Goal: Task Accomplishment & Management: Manage account settings

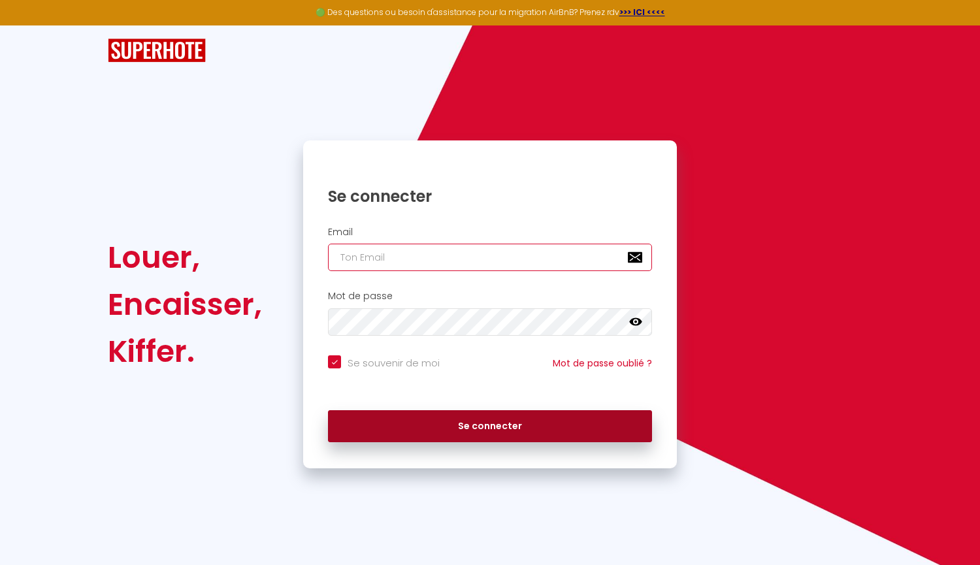
type input "[EMAIL_ADDRESS][DOMAIN_NAME]"
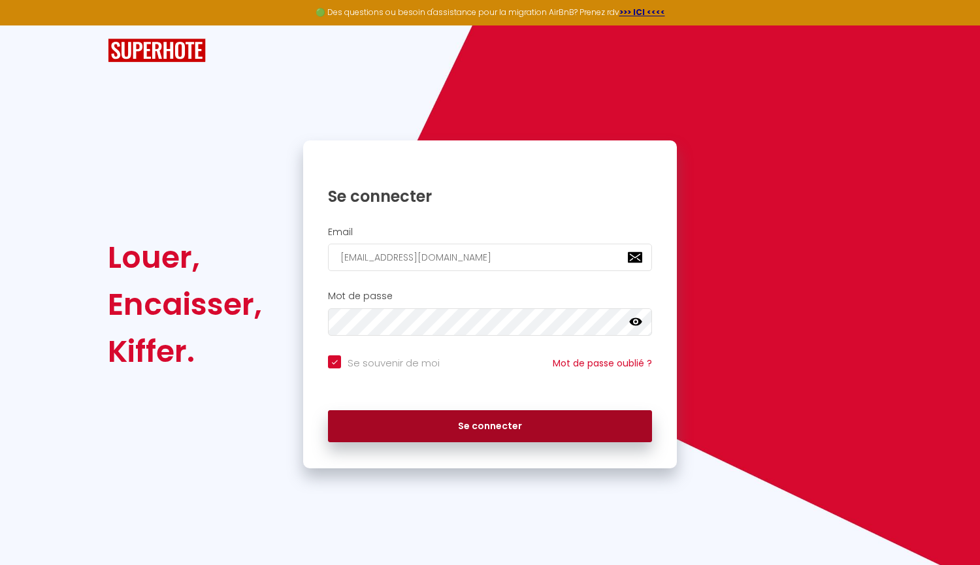
click at [541, 435] on button "Se connecter" at bounding box center [490, 426] width 324 height 33
checkbox input "true"
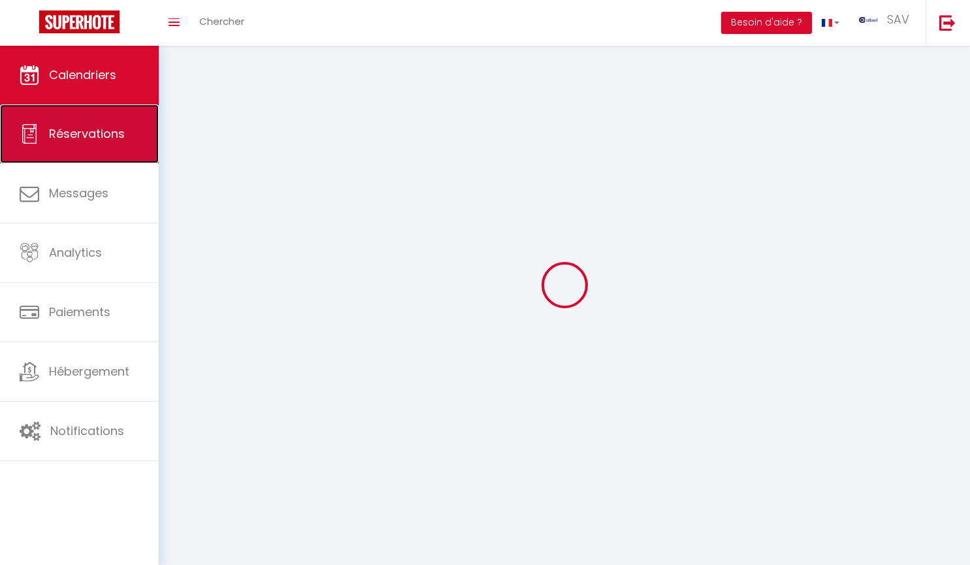
click at [67, 136] on span "Réservations" at bounding box center [87, 133] width 76 height 16
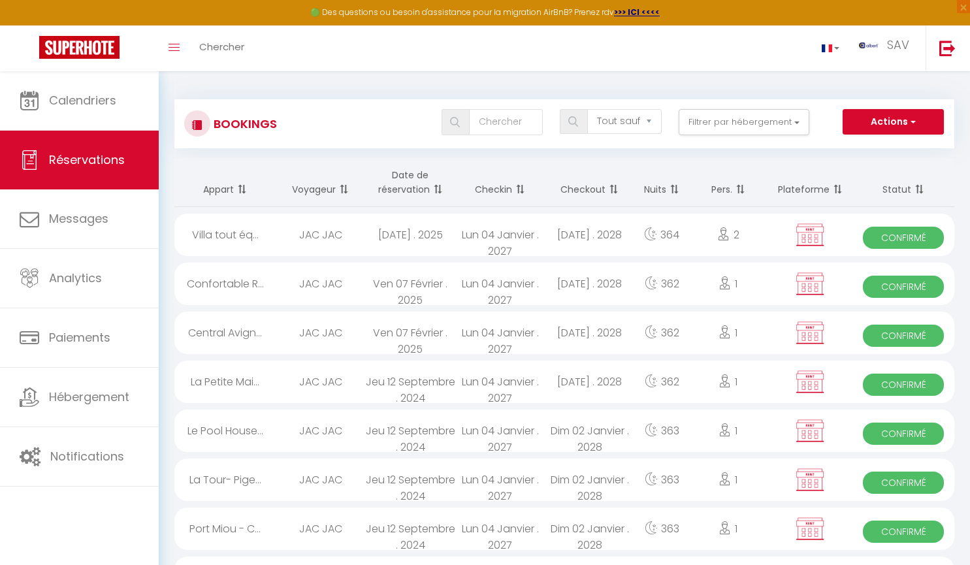
drag, startPoint x: 67, startPoint y: 136, endPoint x: 427, endPoint y: 57, distance: 368.3
click at [426, 57] on div "Toggle menubar Chercher BUTTON SAV Paramètres" at bounding box center [527, 48] width 865 height 46
click at [796, 119] on button "Filtrer par hébergement" at bounding box center [744, 122] width 131 height 26
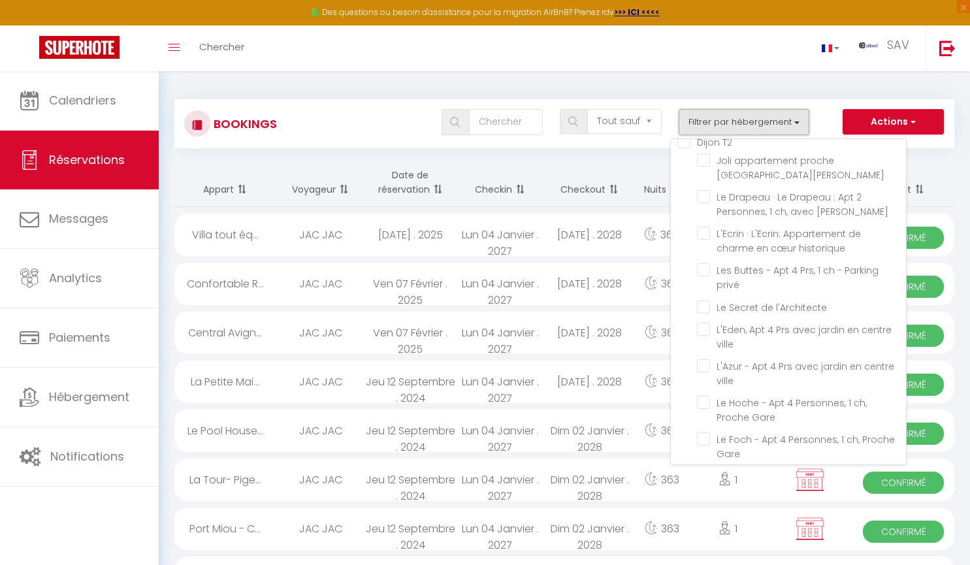
scroll to position [16296, 0]
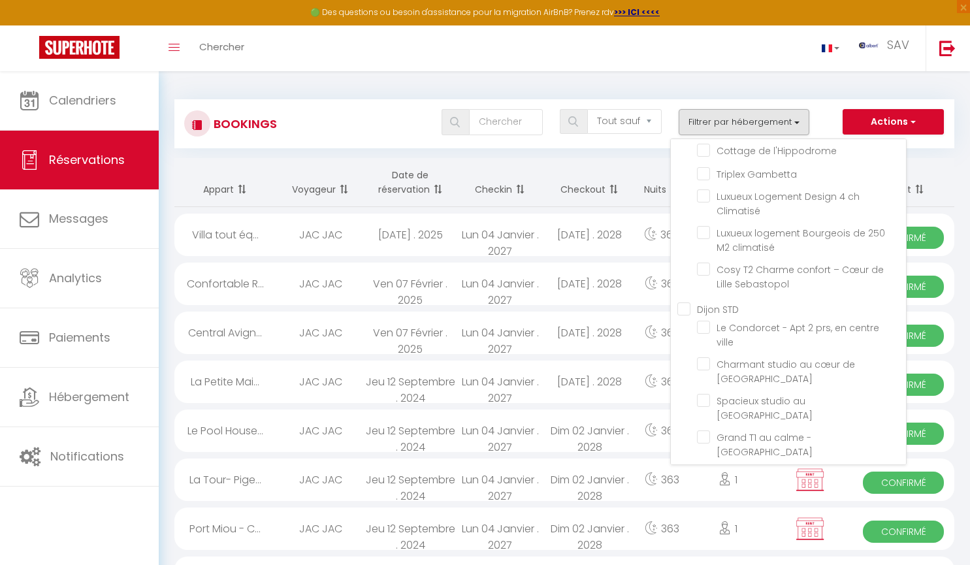
drag, startPoint x: 878, startPoint y: 308, endPoint x: 877, endPoint y: 300, distance: 7.9
click at [877, 300] on div "OCTOPUS 39 La manufacture - Centre ville - 3 étoiles La cambuse - Centre ville …" at bounding box center [788, 301] width 236 height 327
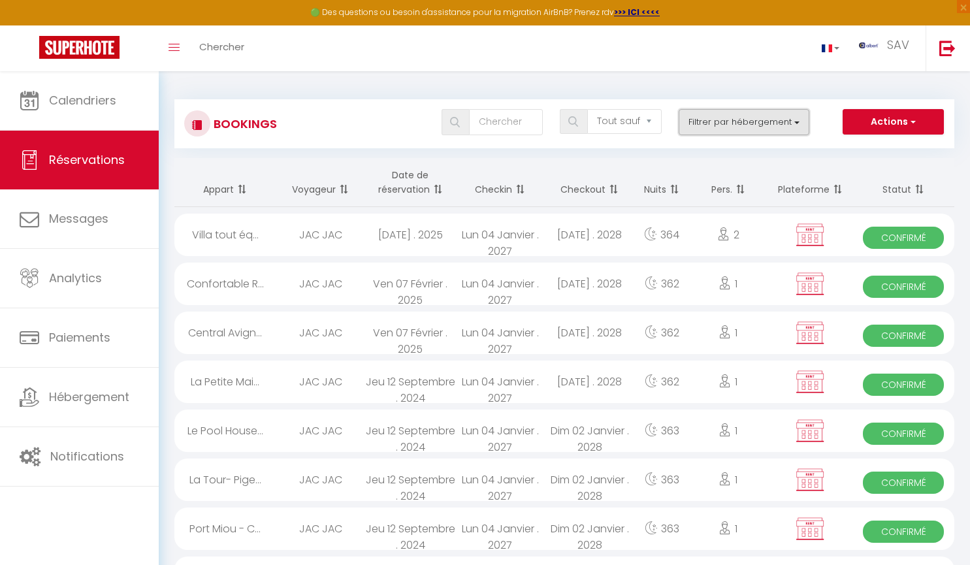
click at [798, 121] on button "Filtrer par hébergement" at bounding box center [744, 122] width 131 height 26
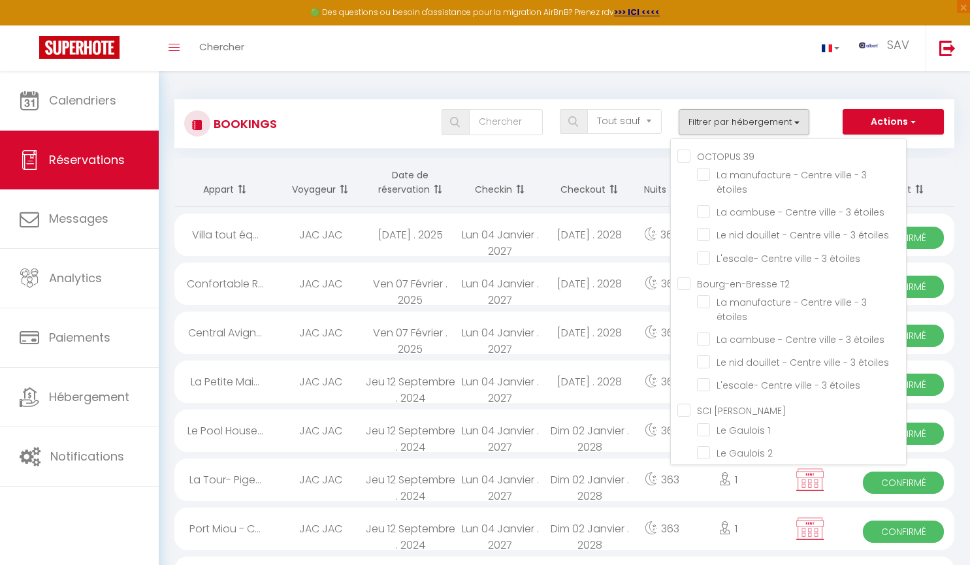
scroll to position [20046, 0]
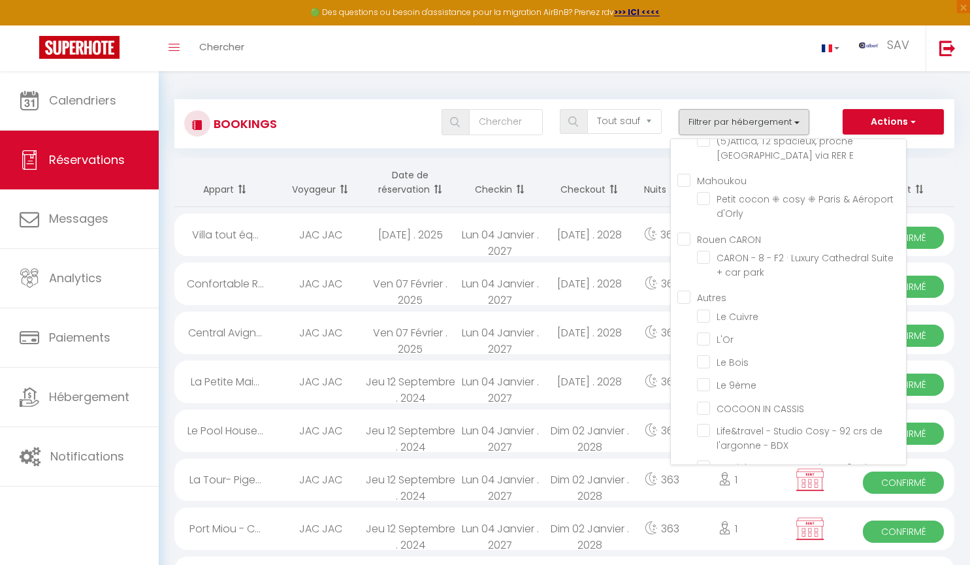
checkbox input "true"
checkbox input "false"
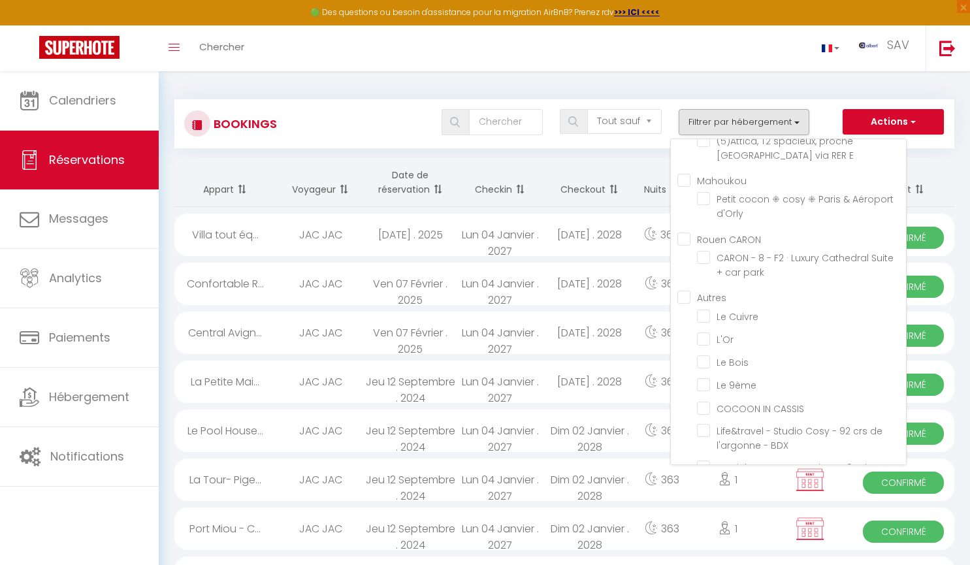
checkbox input "false"
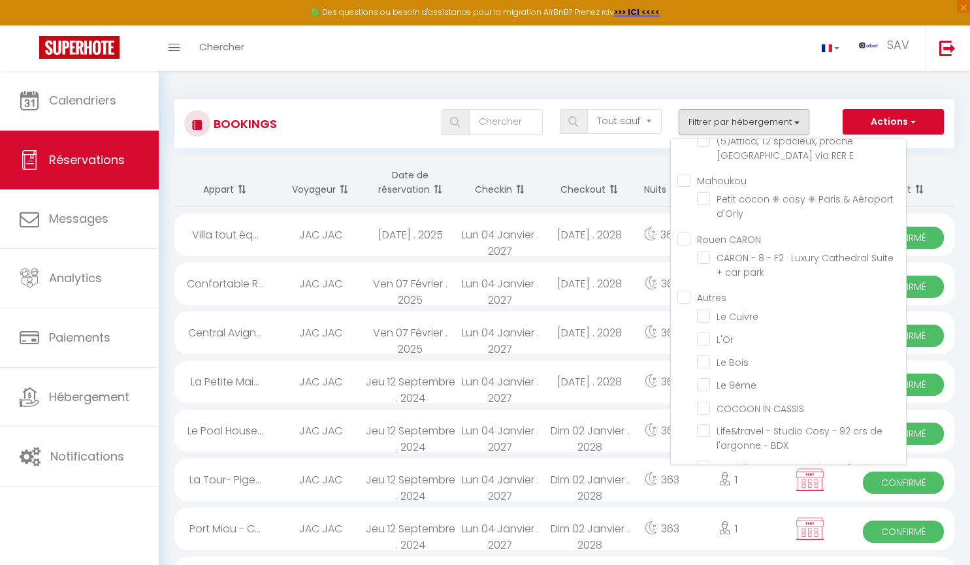
checkbox input "false"
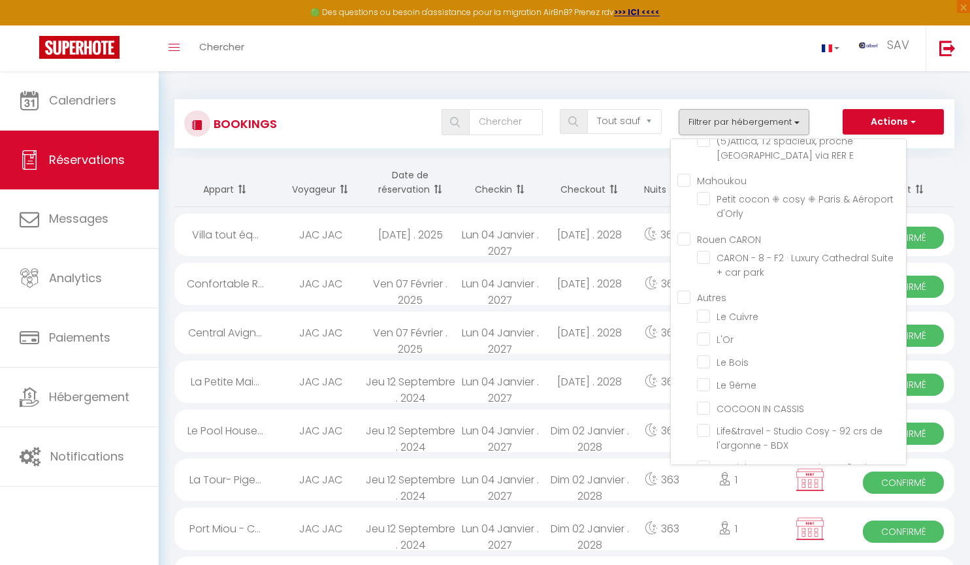
checkbox input "false"
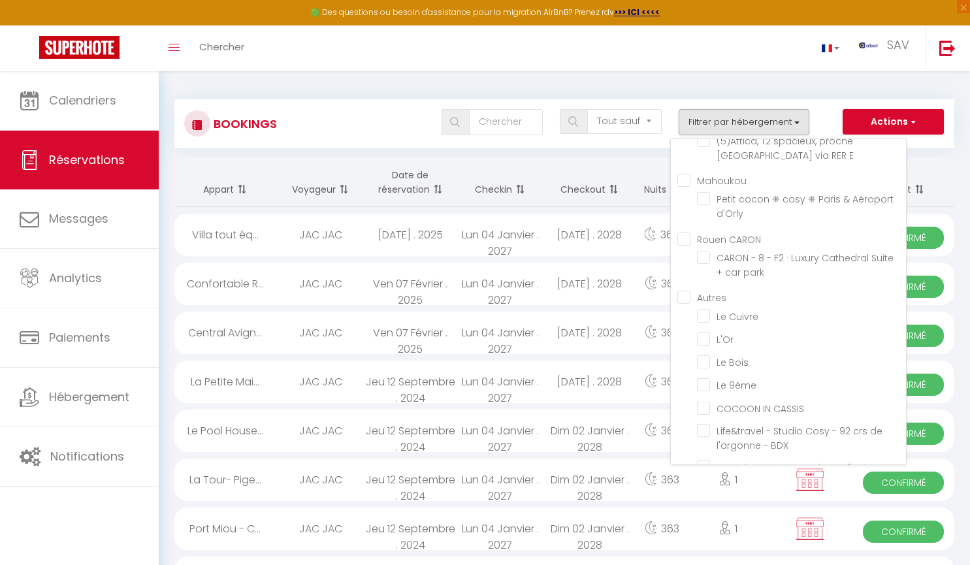
checkbox input "false"
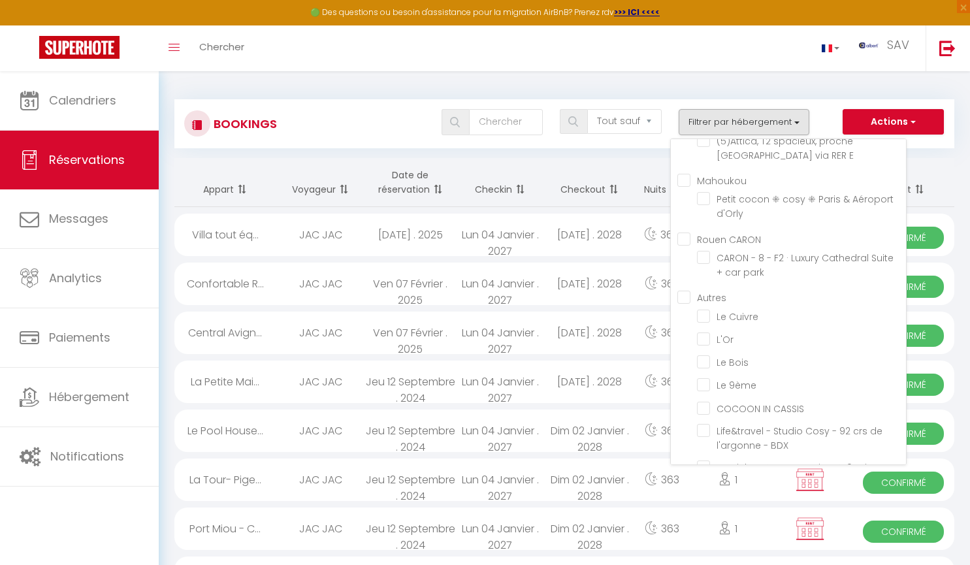
checkbox input "false"
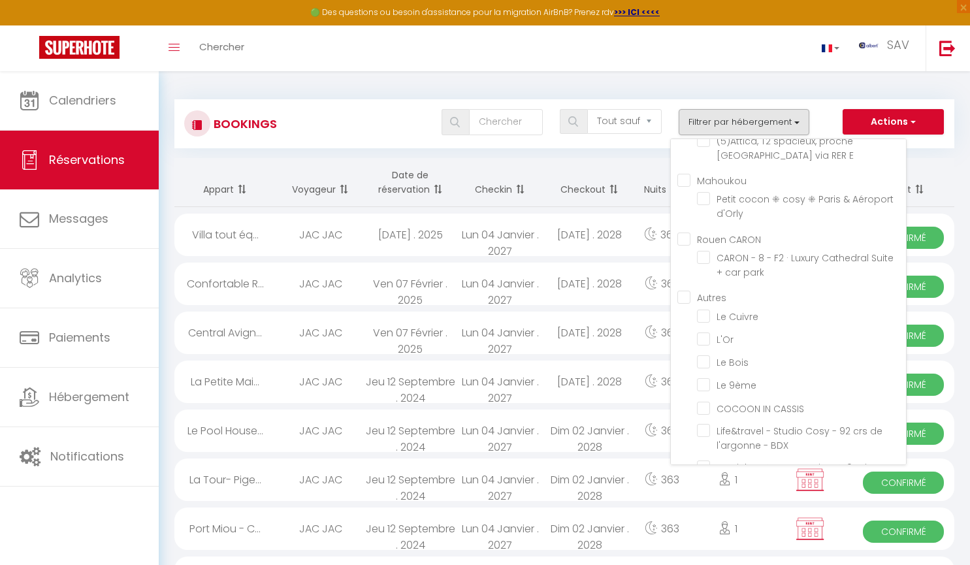
checkbox input "false"
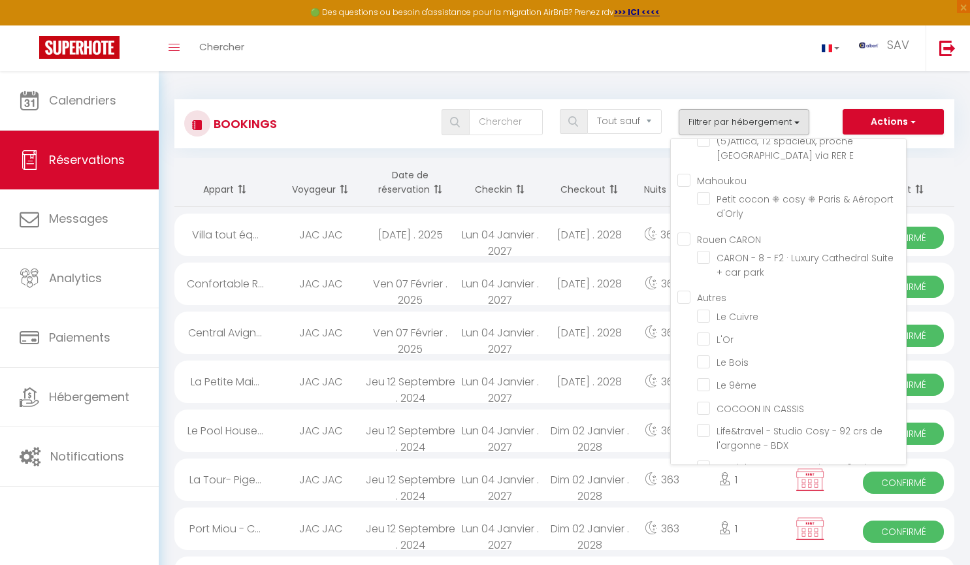
checkbox input "false"
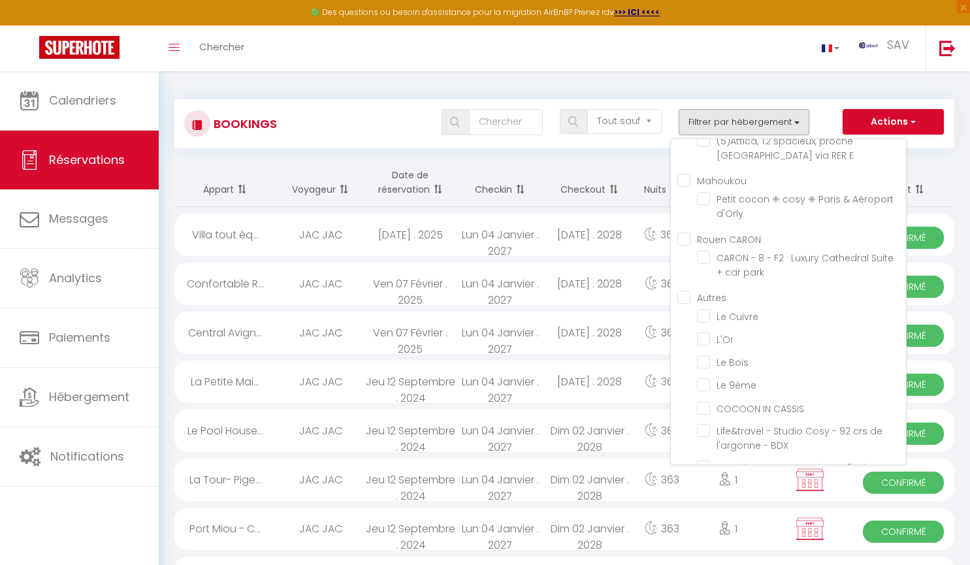
checkbox input "false"
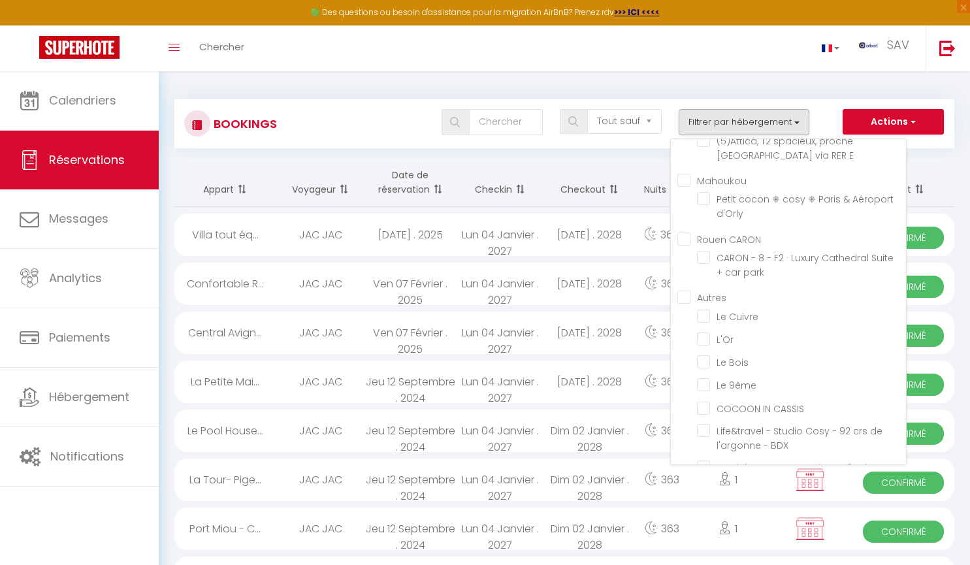
checkbox input "false"
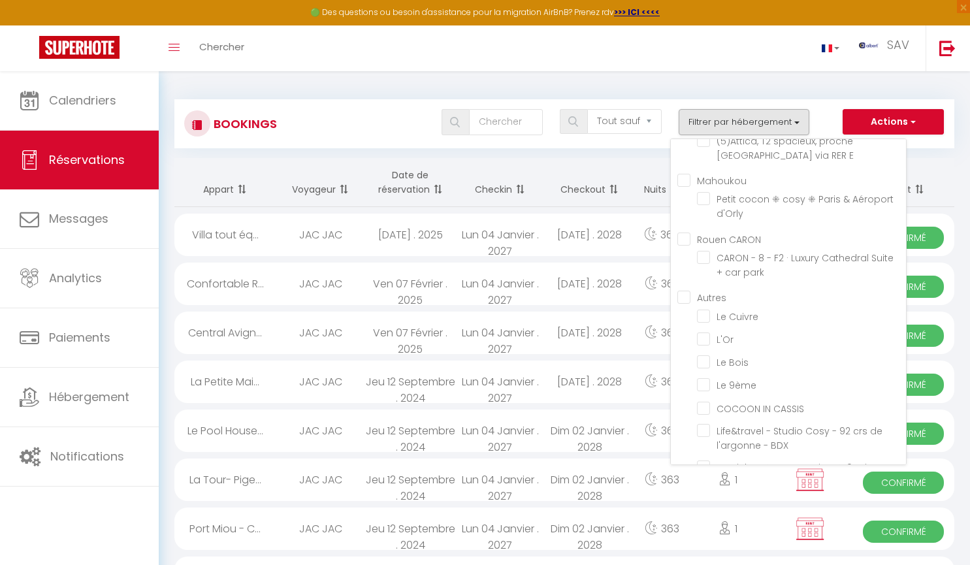
checkbox input "false"
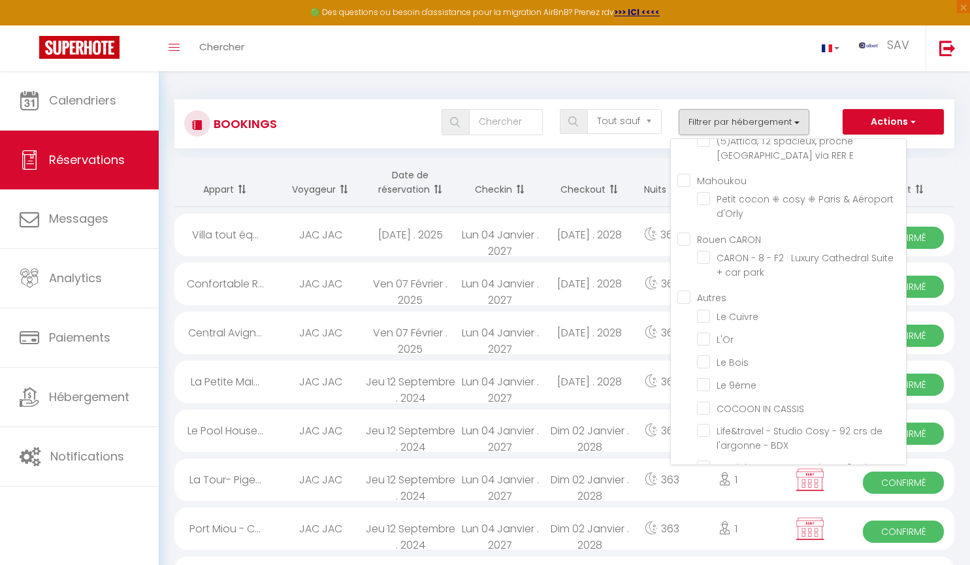
checkbox input "false"
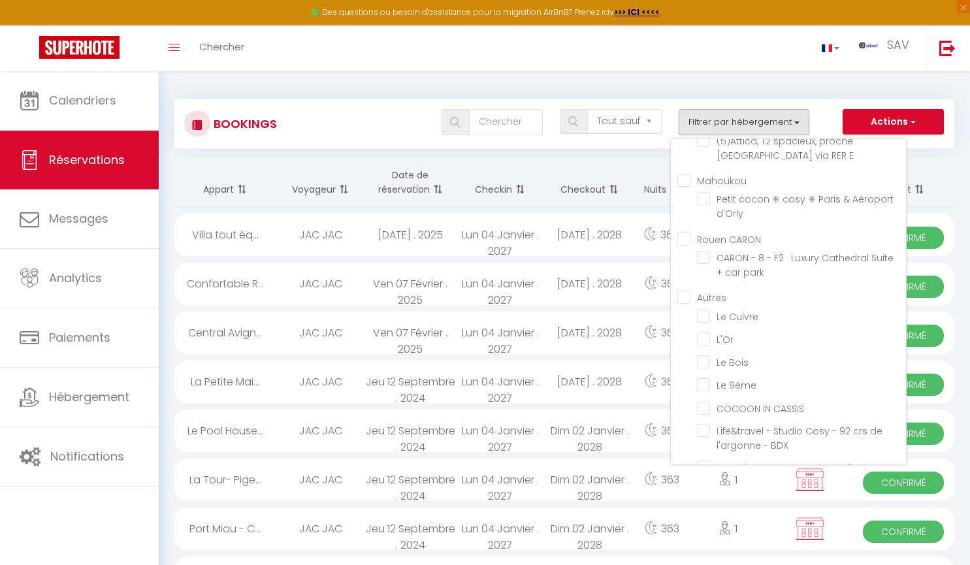
checkbox input "false"
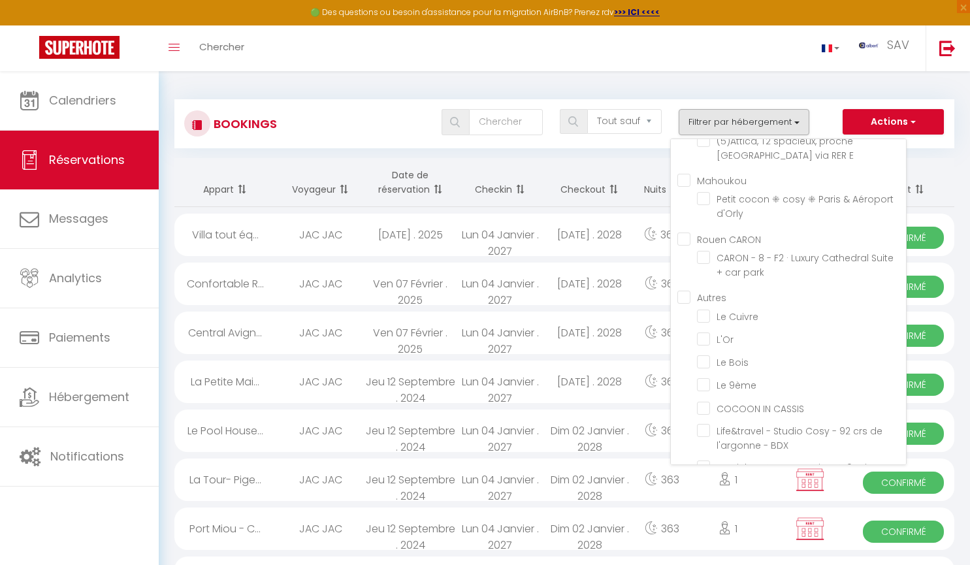
checkbox input "false"
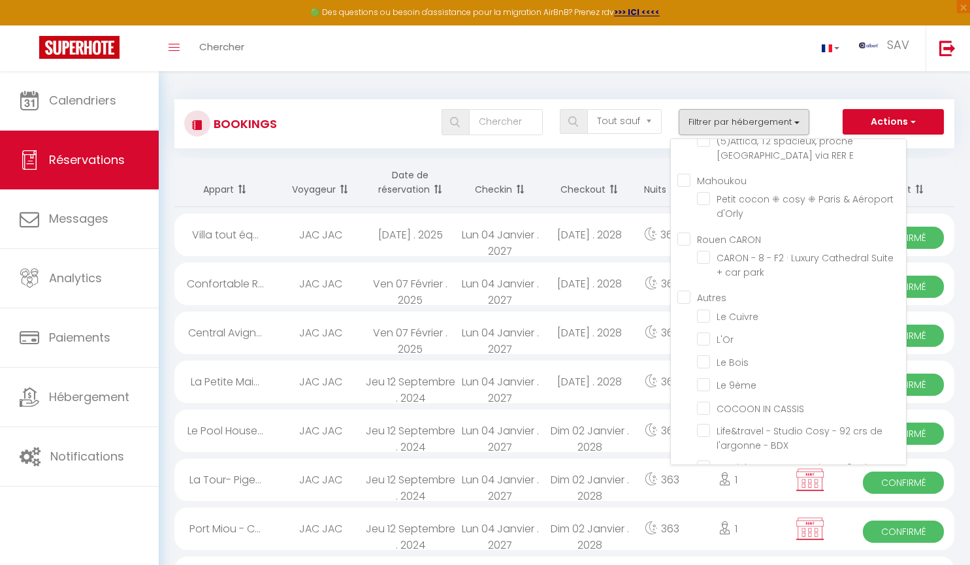
checkbox input "false"
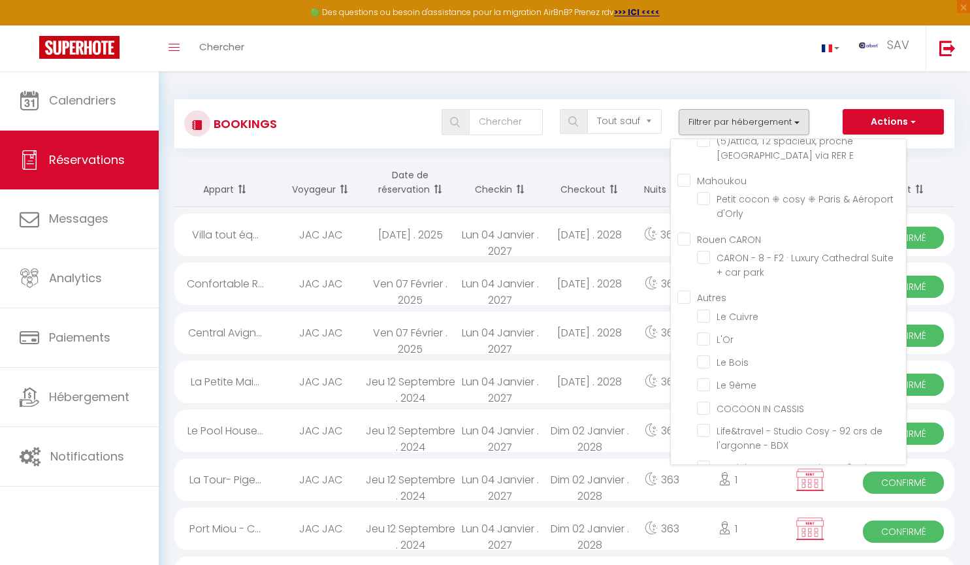
checkbox input "false"
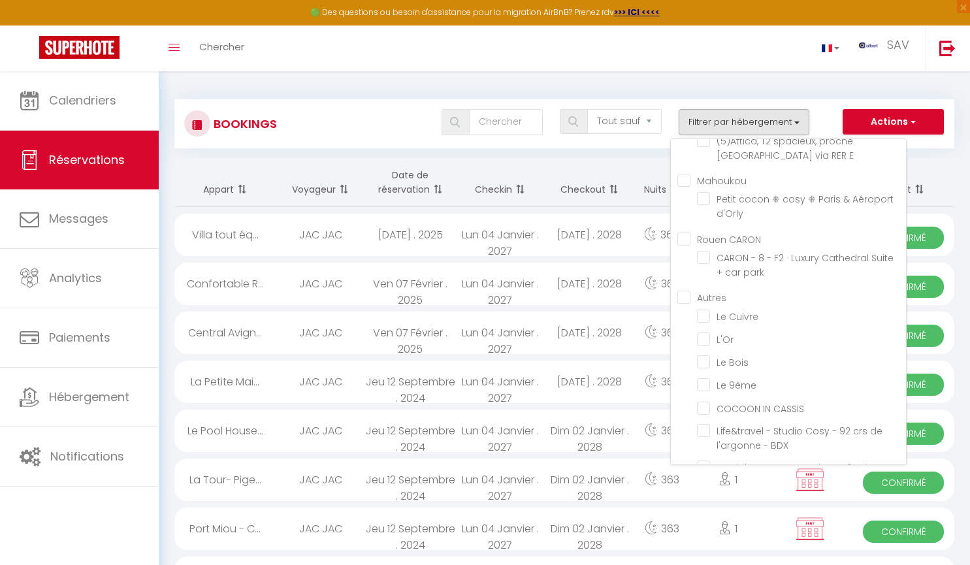
checkbox input "false"
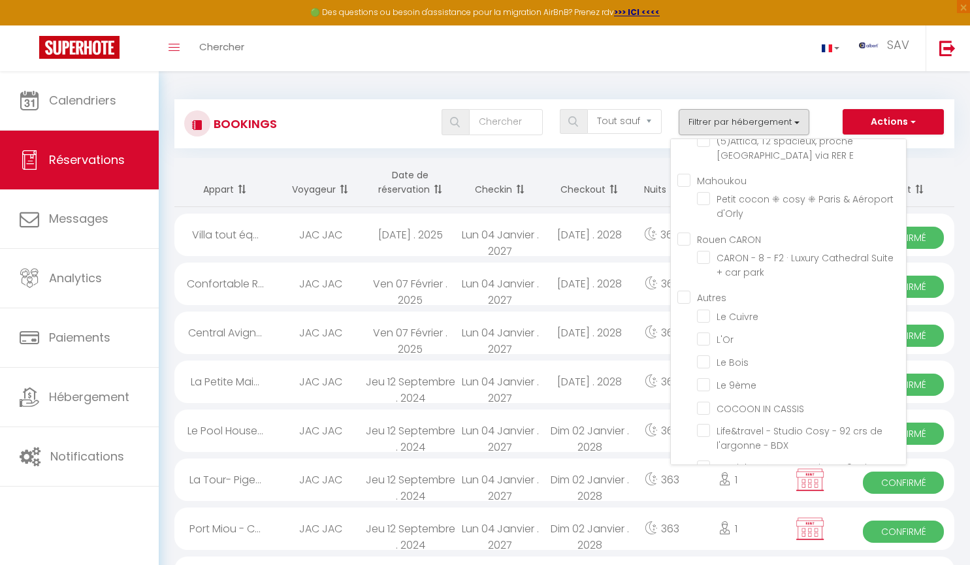
checkbox input "false"
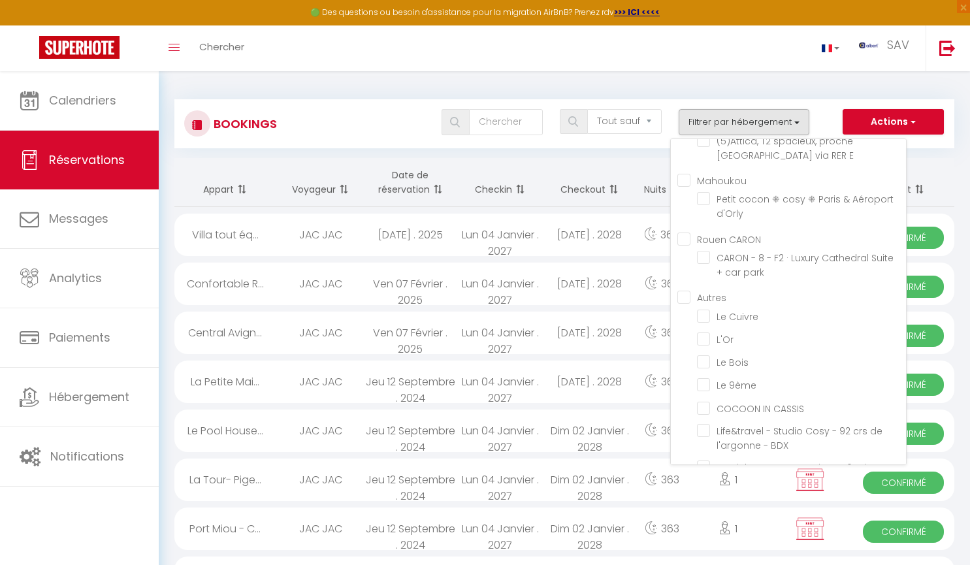
checkbox input "false"
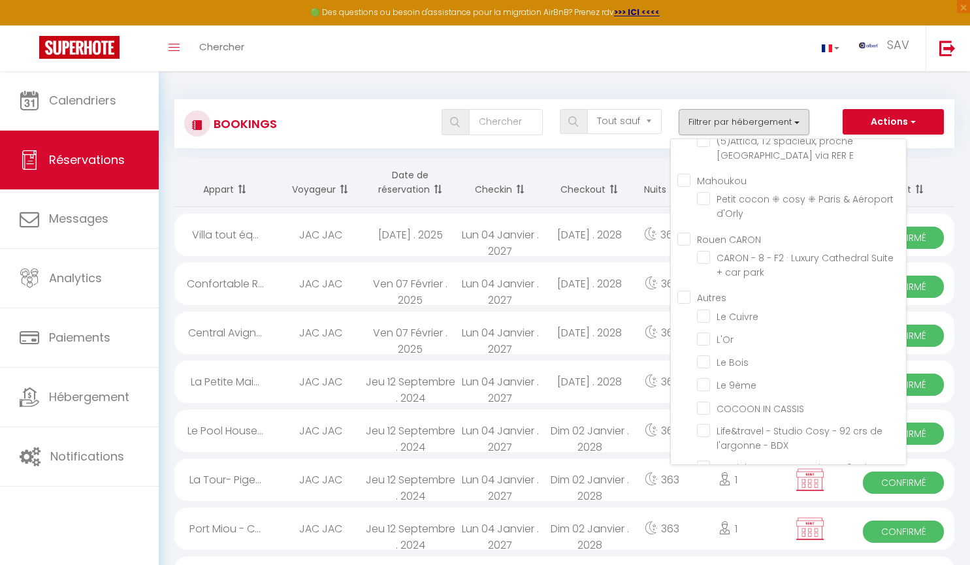
checkbox input "false"
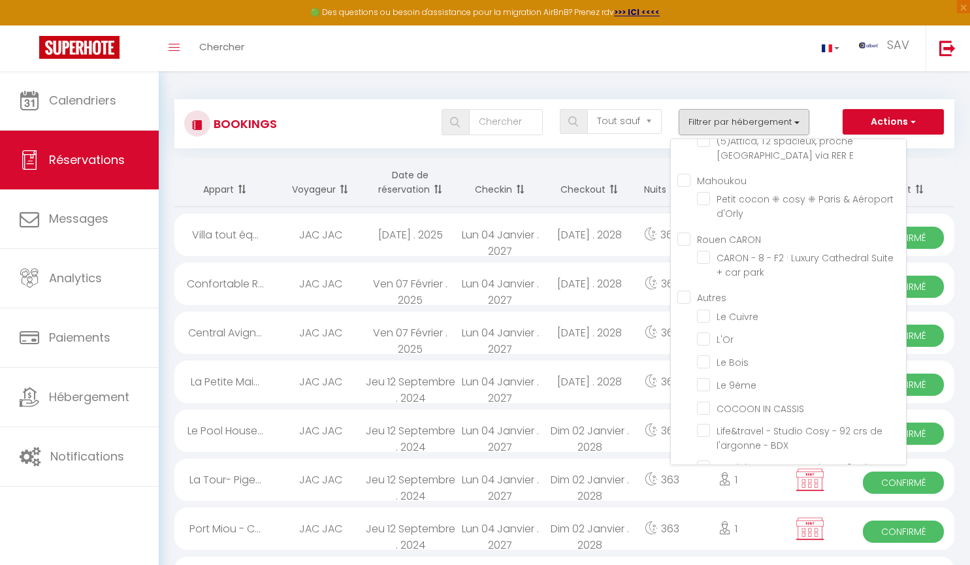
checkbox input "false"
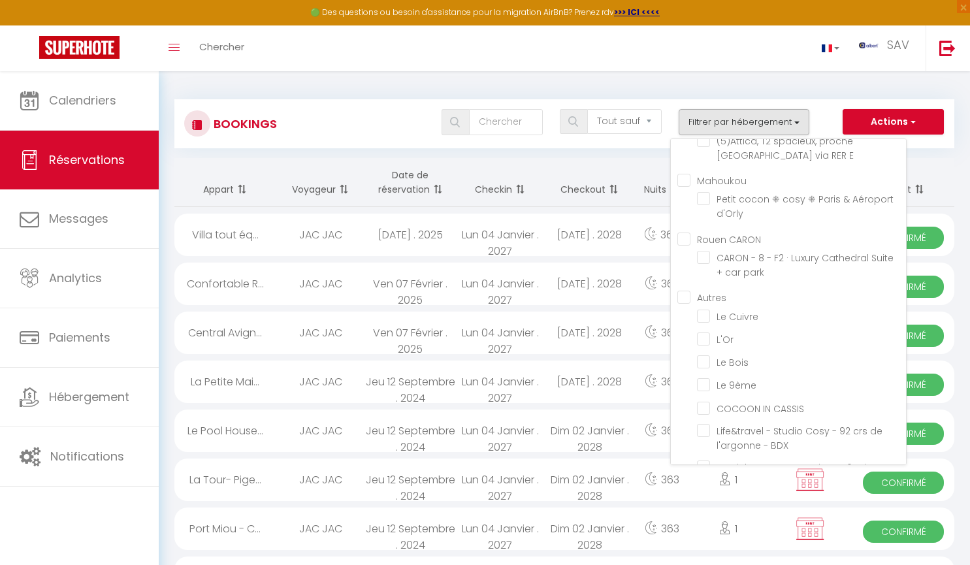
checkbox input "false"
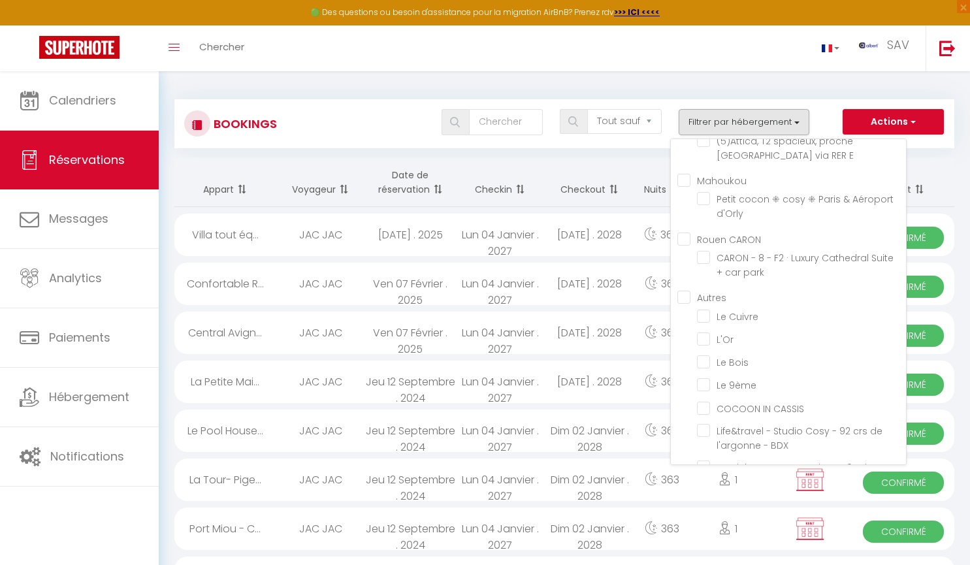
checkbox input "false"
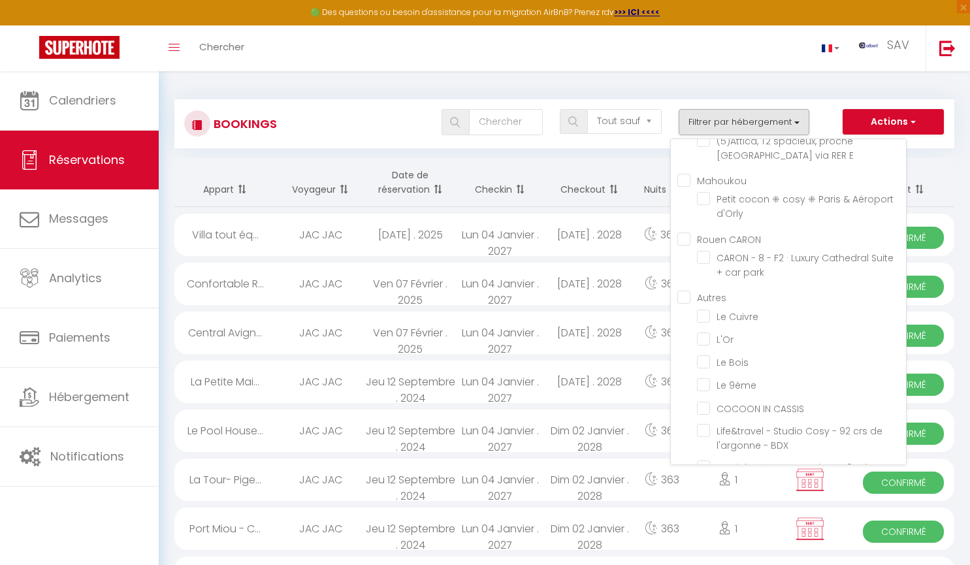
checkbox input "false"
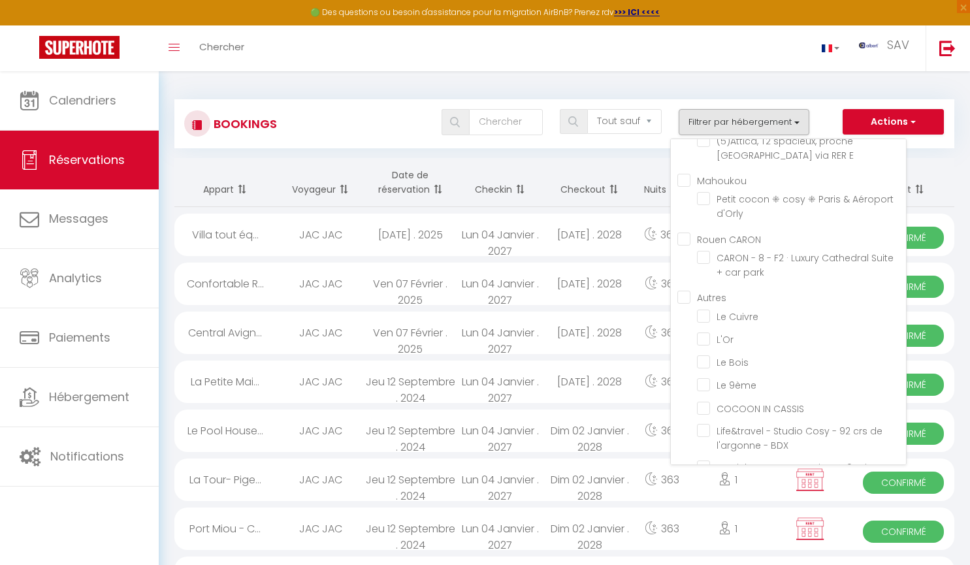
checkbox input "false"
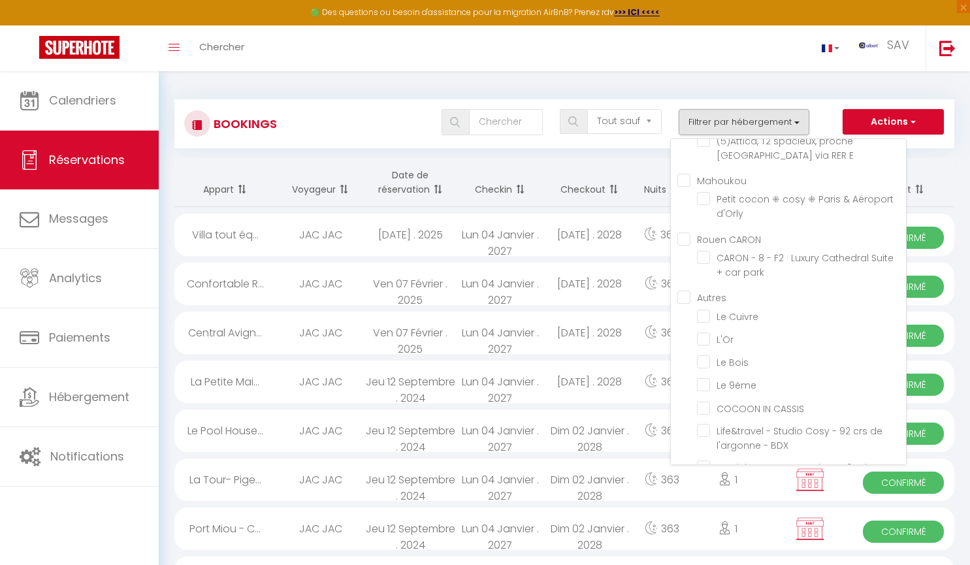
checkbox input "false"
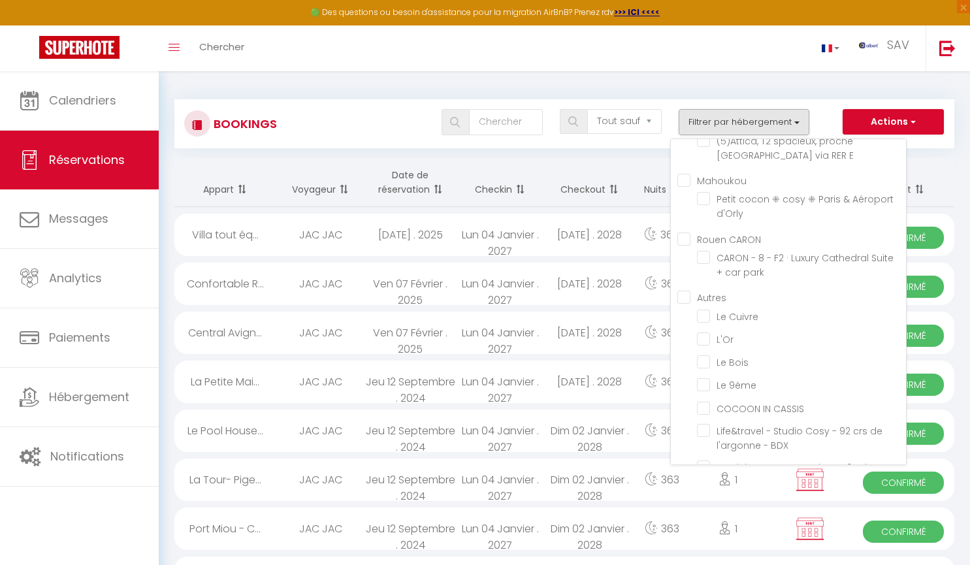
checkbox input "false"
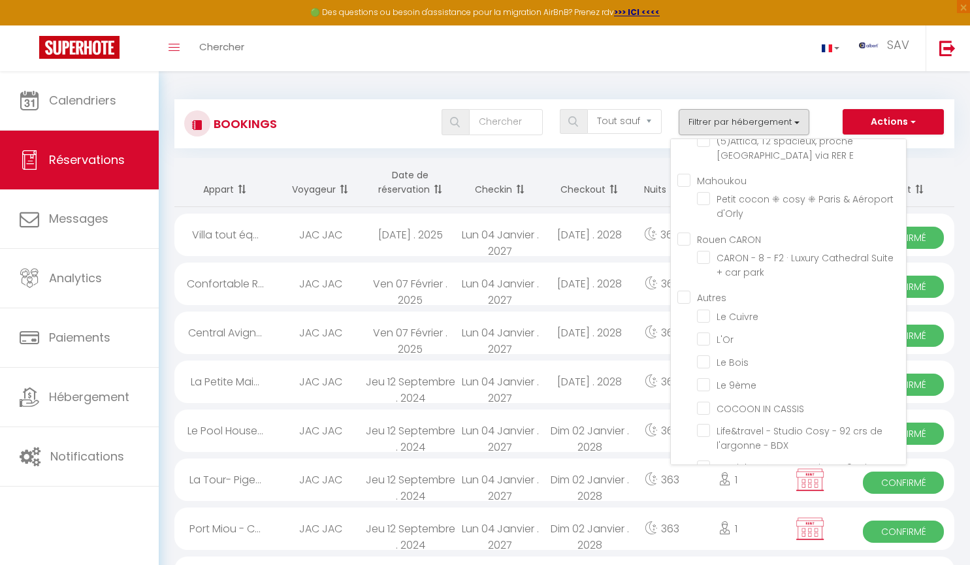
checkbox input "false"
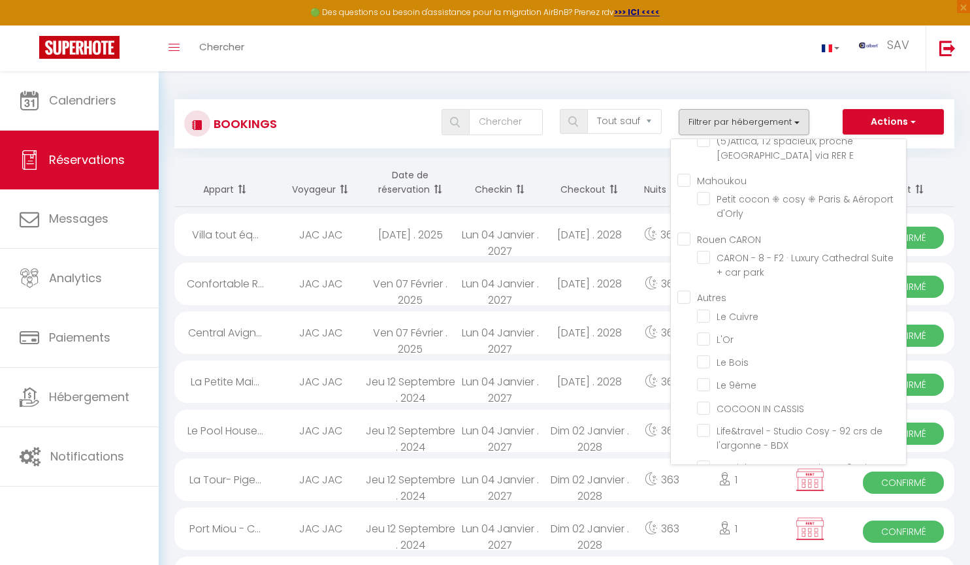
checkbox input "false"
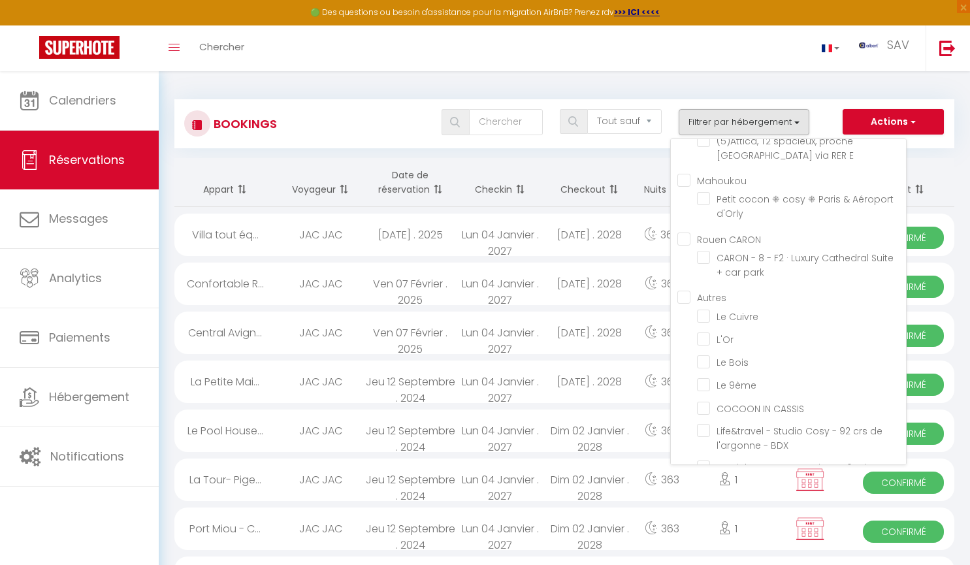
checkbox input "false"
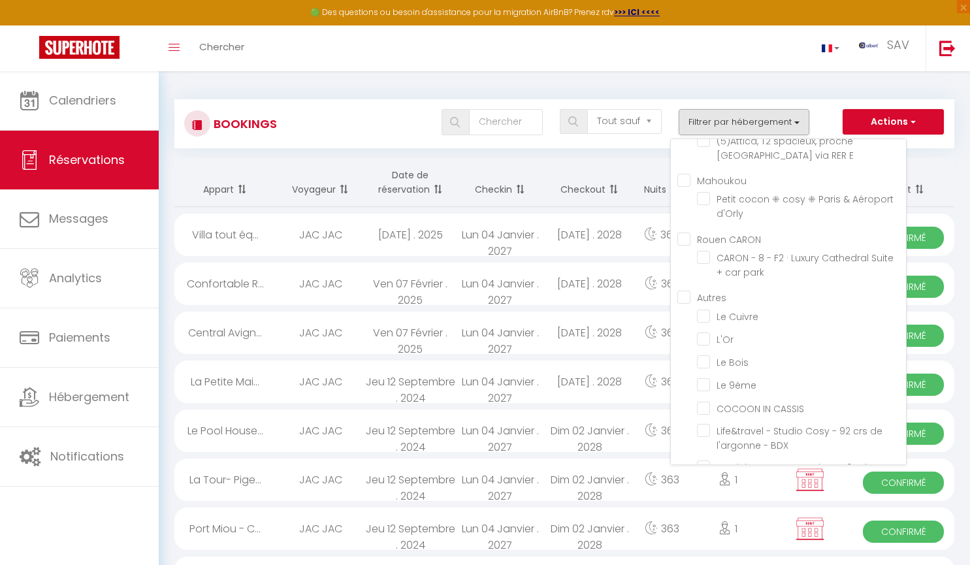
checkbox input "false"
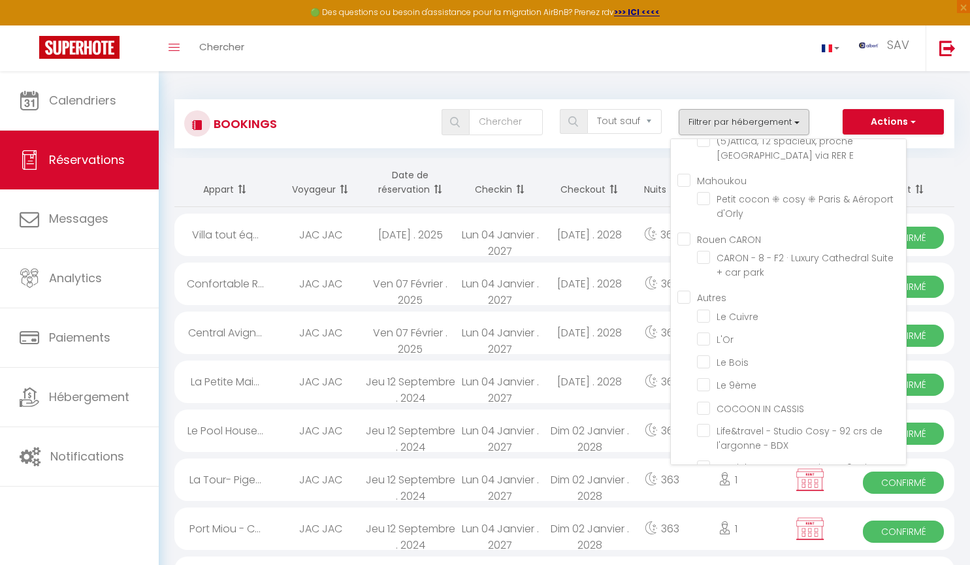
checkbox input "false"
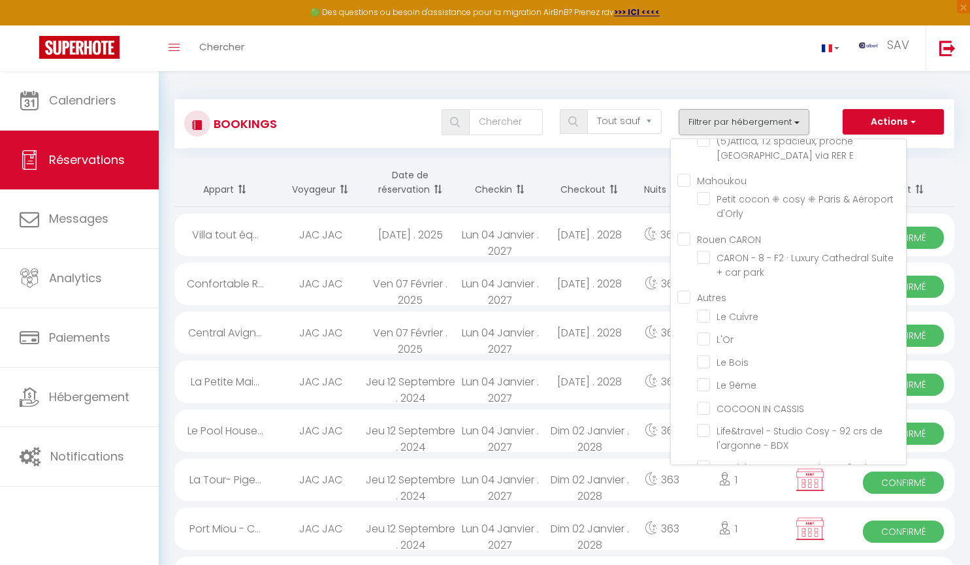
checkbox input "false"
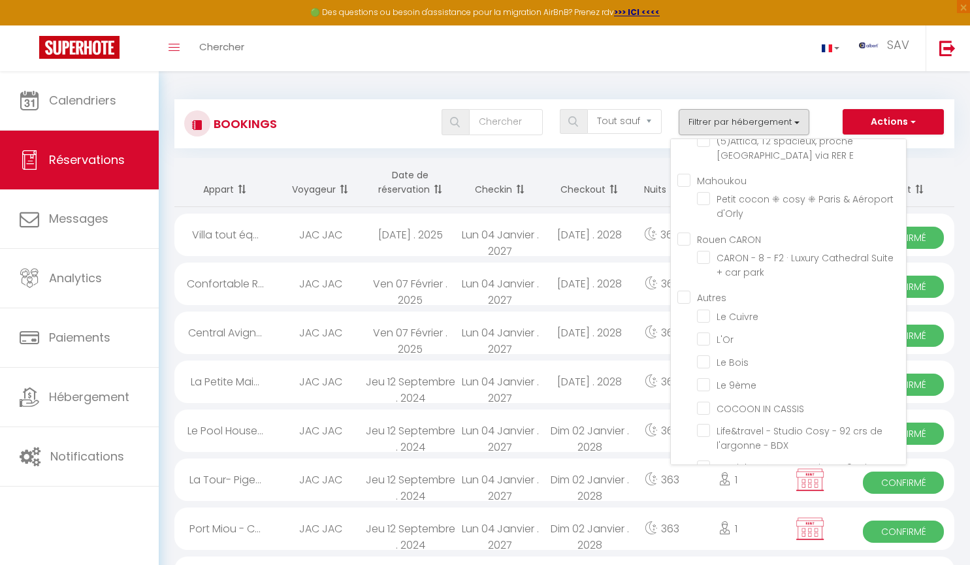
checkbox input "false"
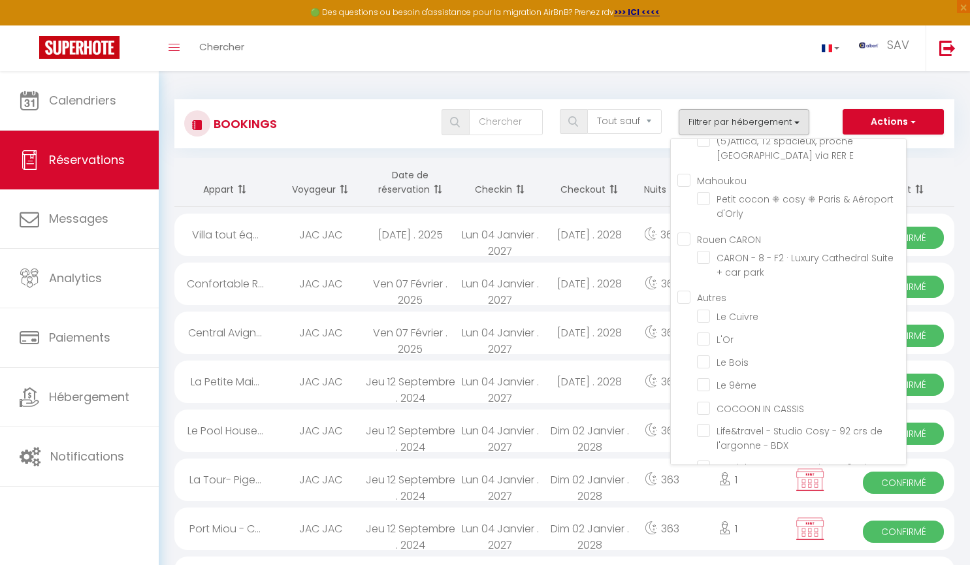
checkbox input "false"
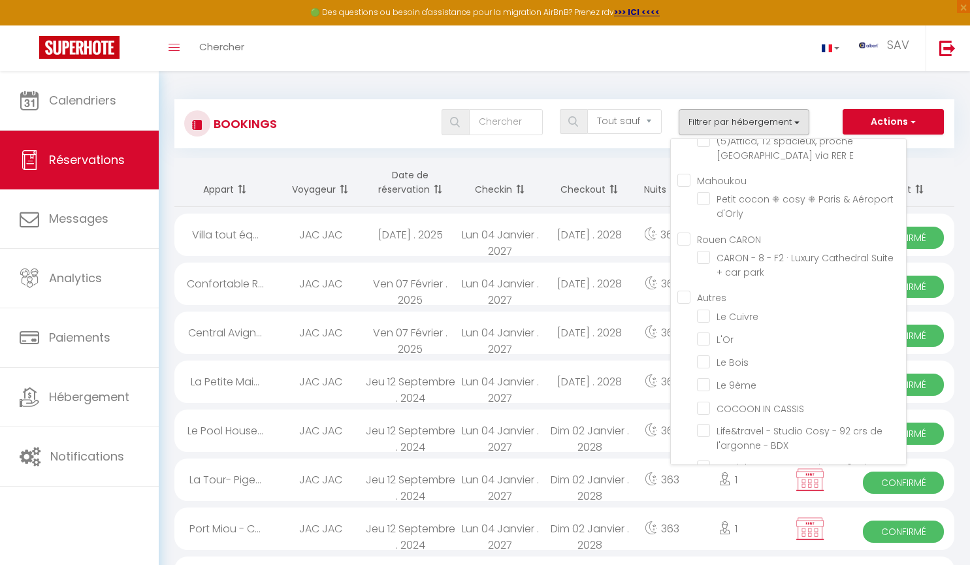
checkbox input "false"
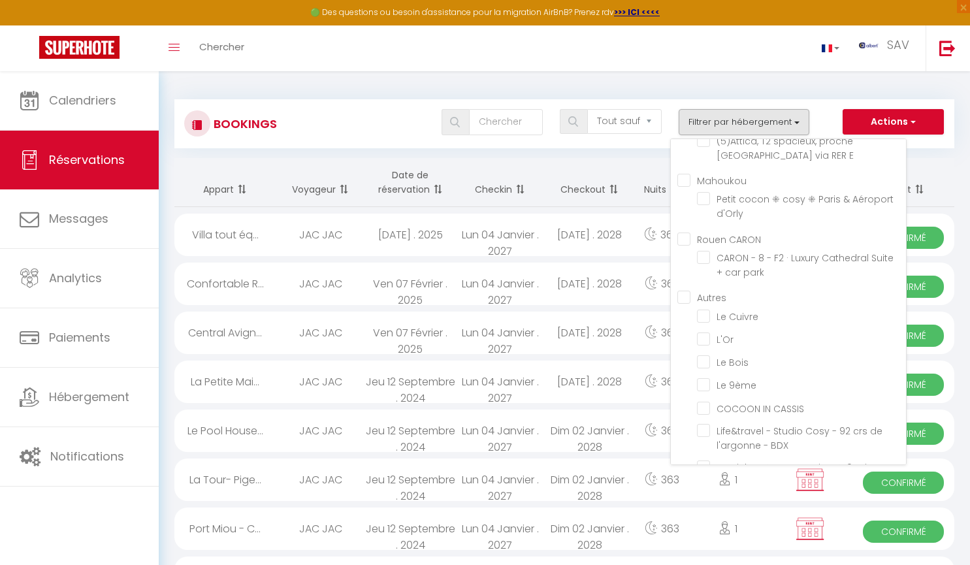
checkbox input "false"
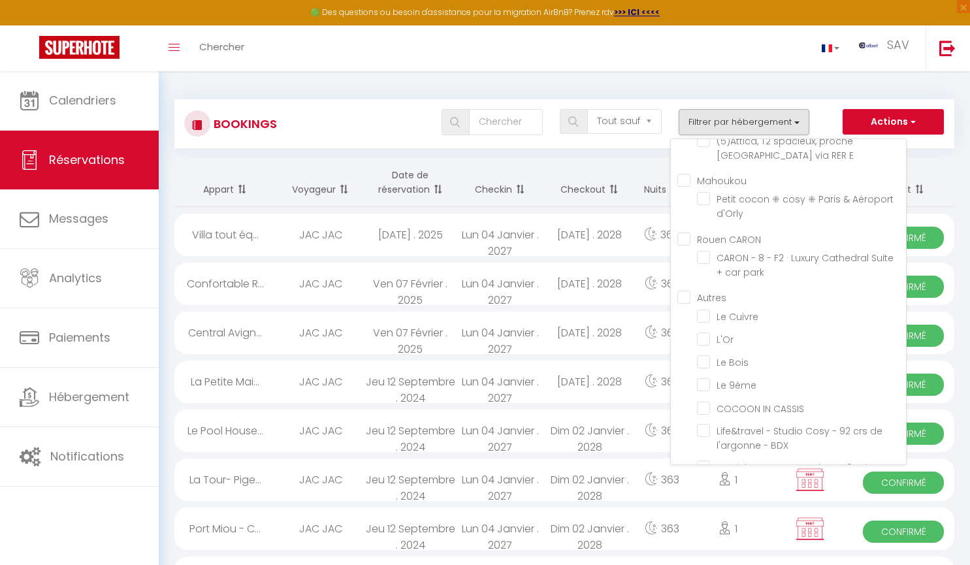
checkbox input "false"
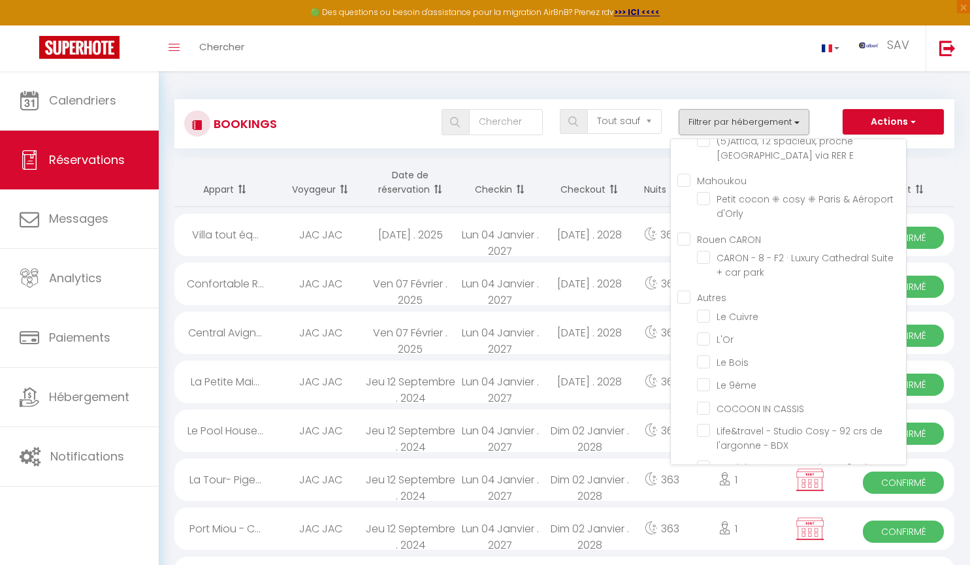
checkbox input "false"
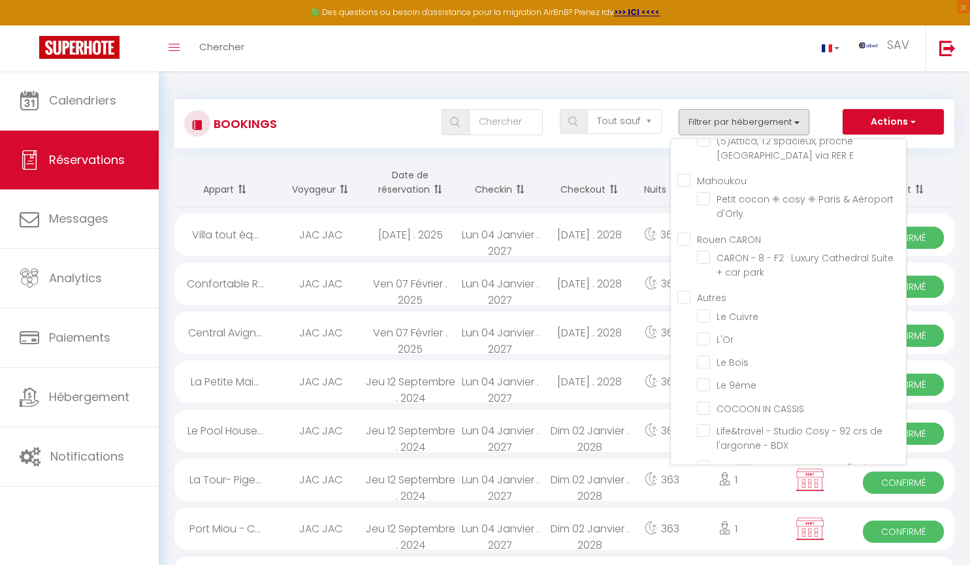
checkbox input "false"
click at [637, 59] on div "Toggle menubar Chercher BUTTON SAV Paramètres" at bounding box center [527, 48] width 865 height 46
